Goal: Transaction & Acquisition: Purchase product/service

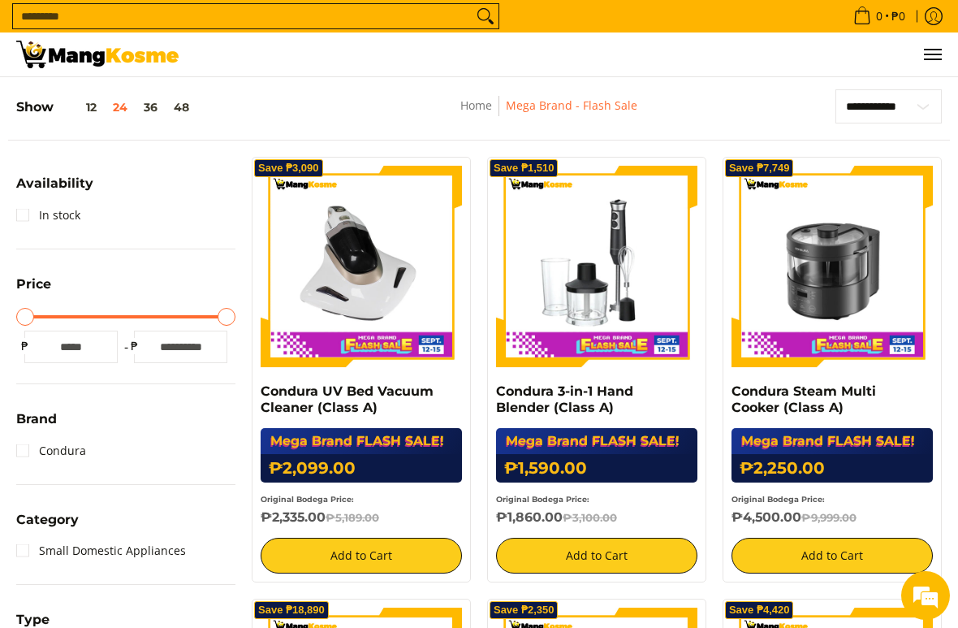
scroll to position [256, 0]
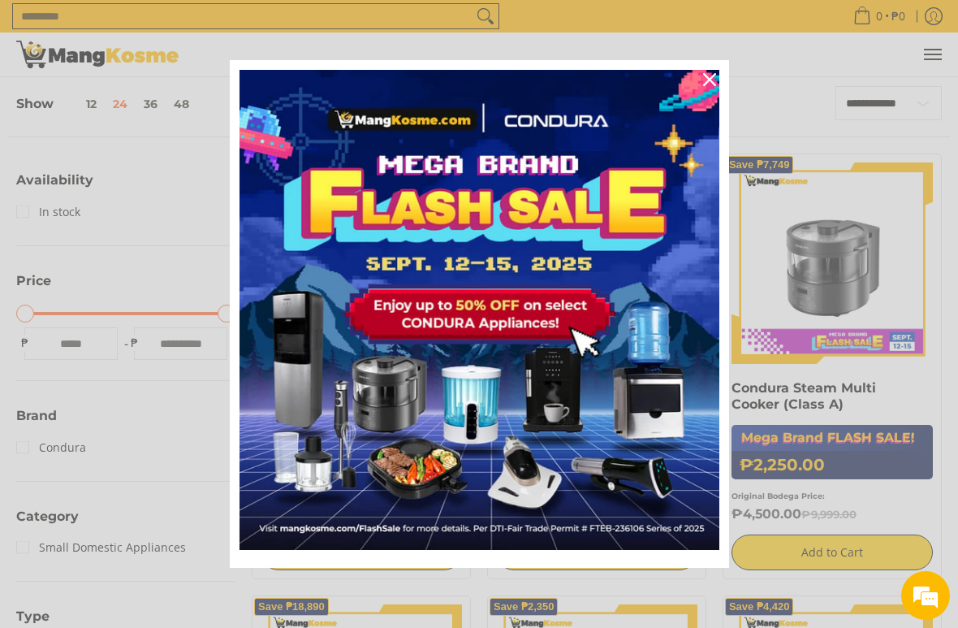
click at [713, 78] on icon "close icon" at bounding box center [709, 79] width 13 height 13
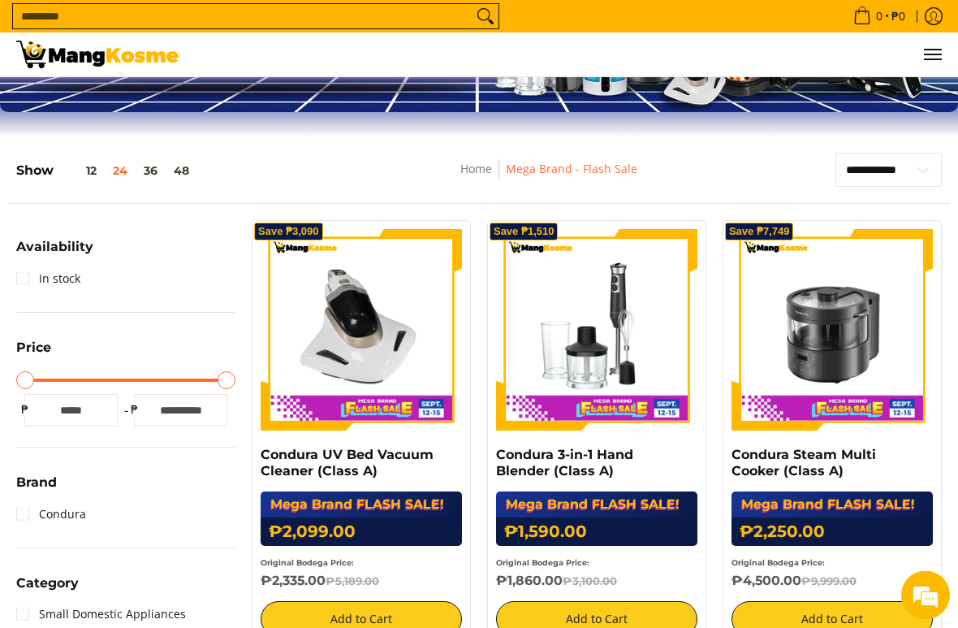
scroll to position [189, 0]
click at [152, 166] on button "36" at bounding box center [151, 170] width 30 height 13
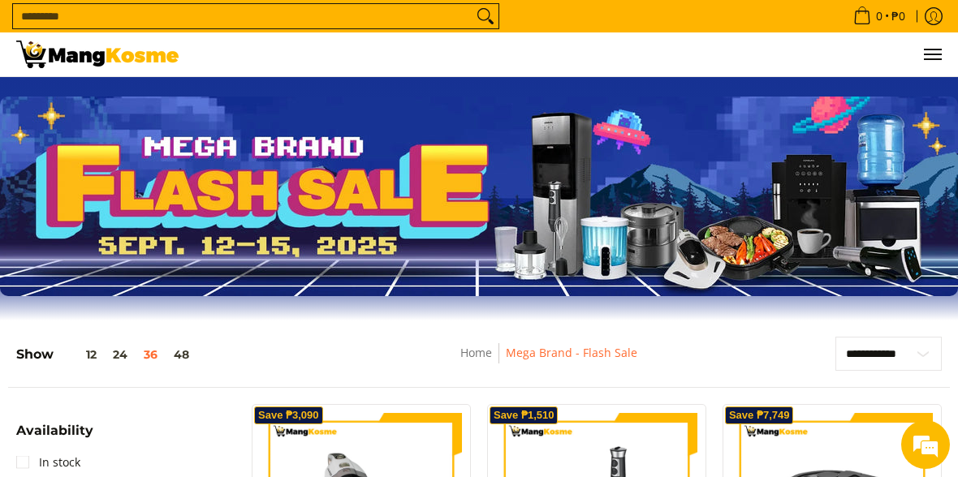
scroll to position [3, 0]
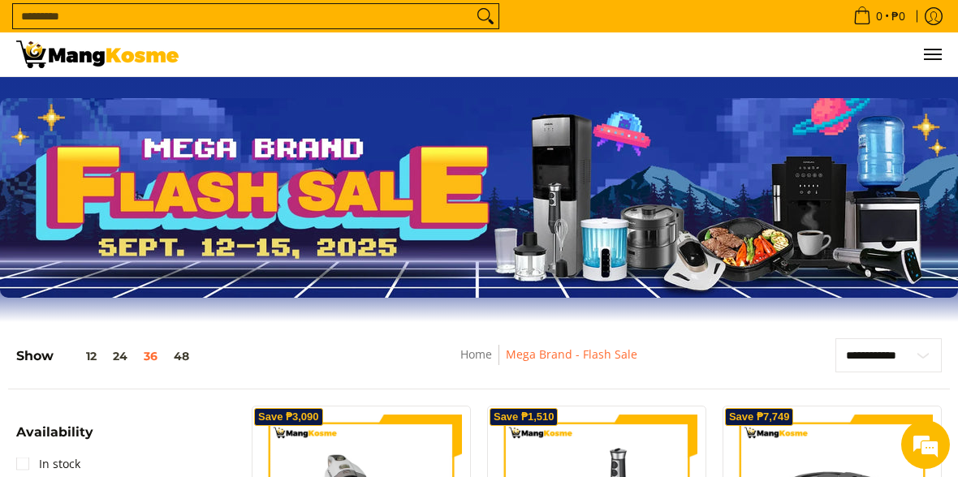
click at [475, 358] on link "Home" at bounding box center [476, 354] width 32 height 15
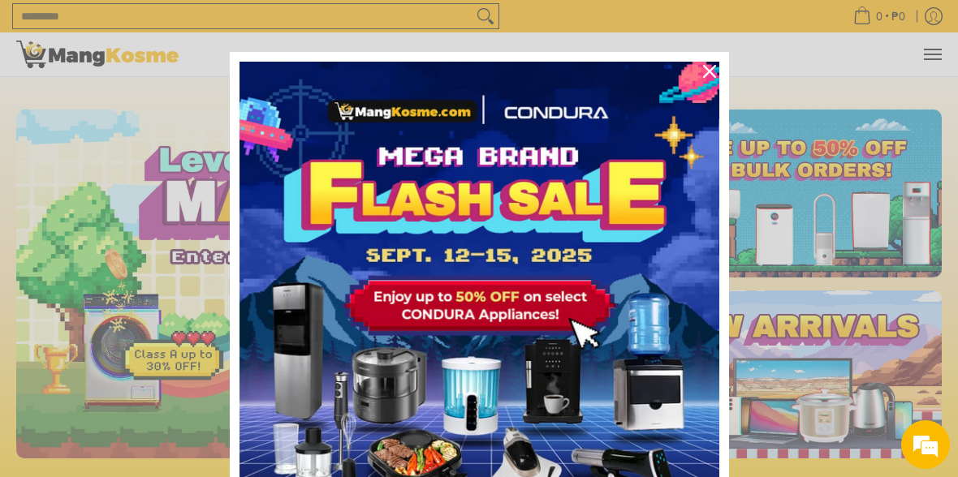
click at [707, 70] on icon "close icon" at bounding box center [709, 71] width 13 height 13
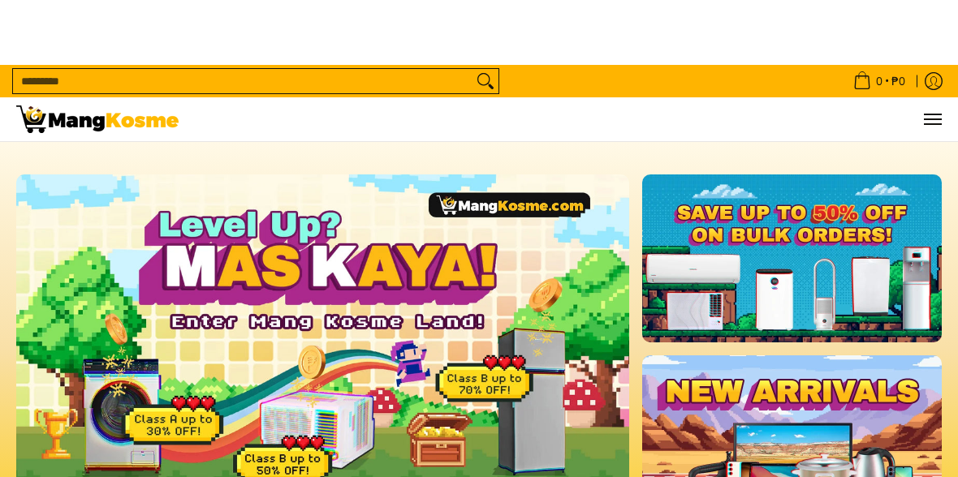
scroll to position [0, 613]
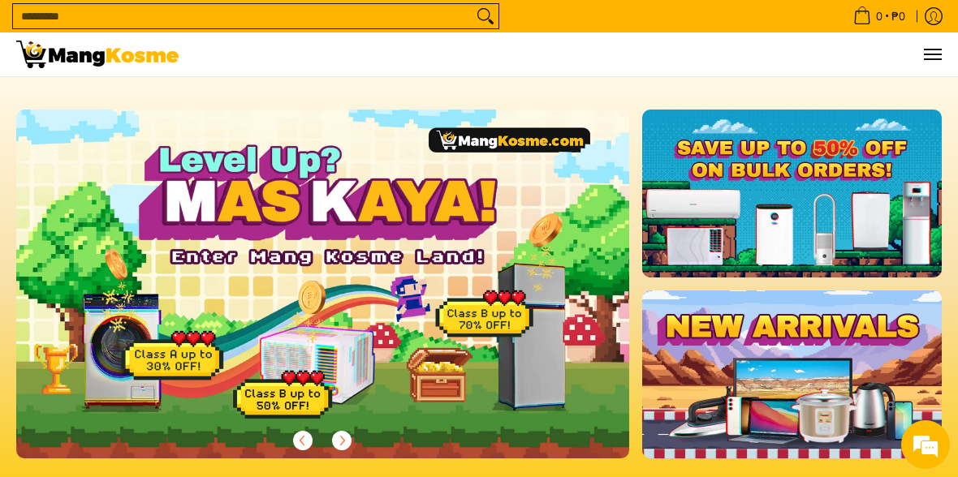
click at [29, 6] on input "Search..." at bounding box center [243, 16] width 460 height 24
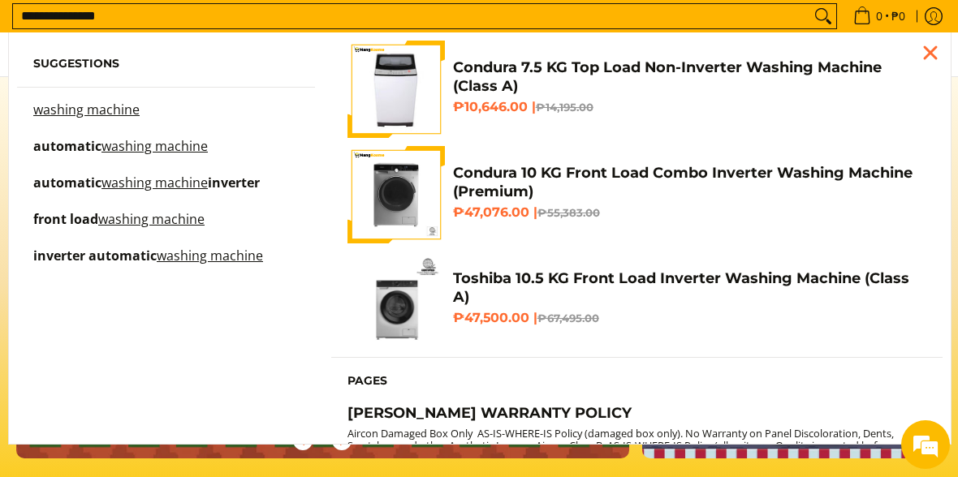
type input "**********"
click at [821, 11] on icon "Search" at bounding box center [823, 16] width 26 height 24
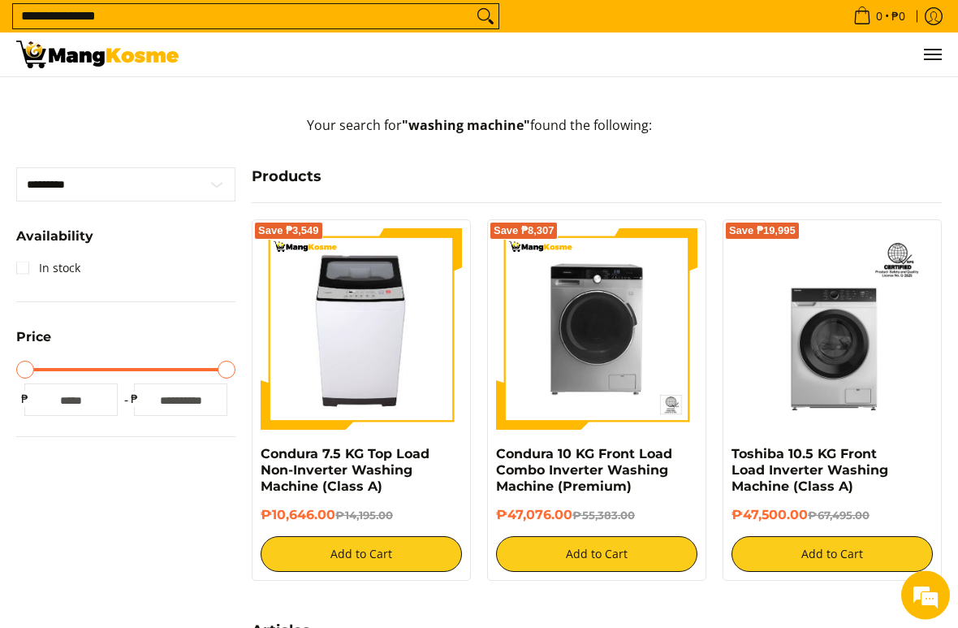
scroll to position [292, 0]
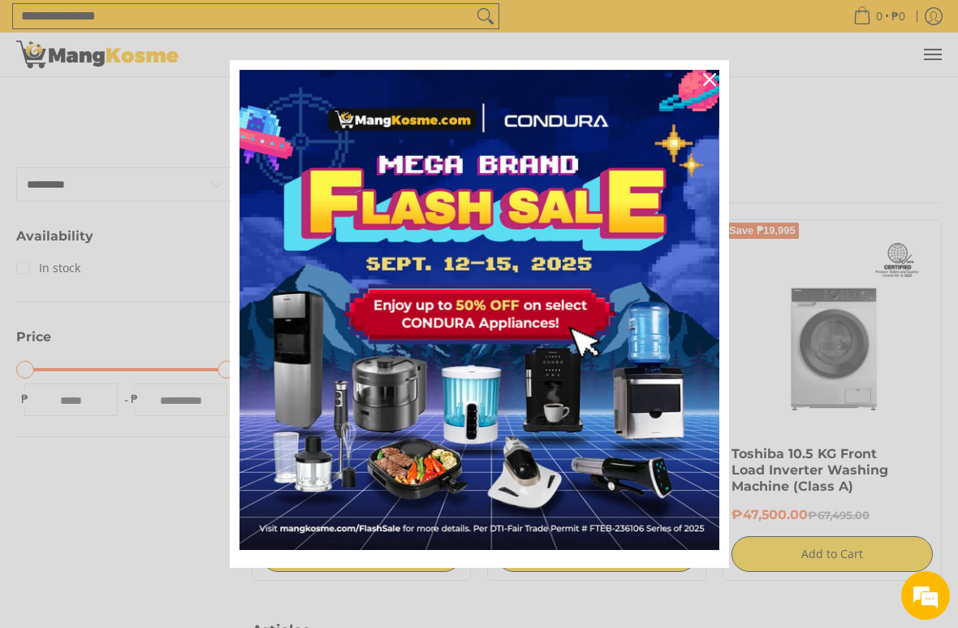
click at [711, 84] on icon "close icon" at bounding box center [709, 79] width 13 height 13
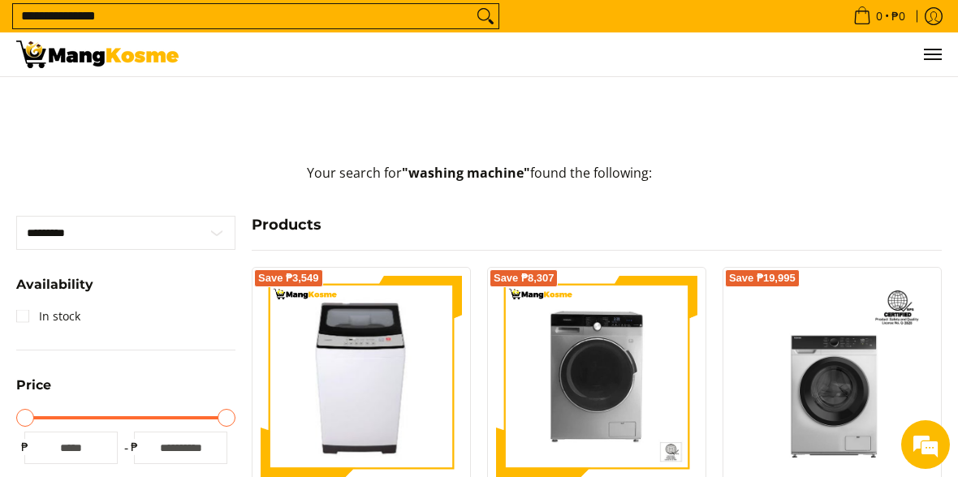
scroll to position [0, 0]
